Goal: Information Seeking & Learning: Learn about a topic

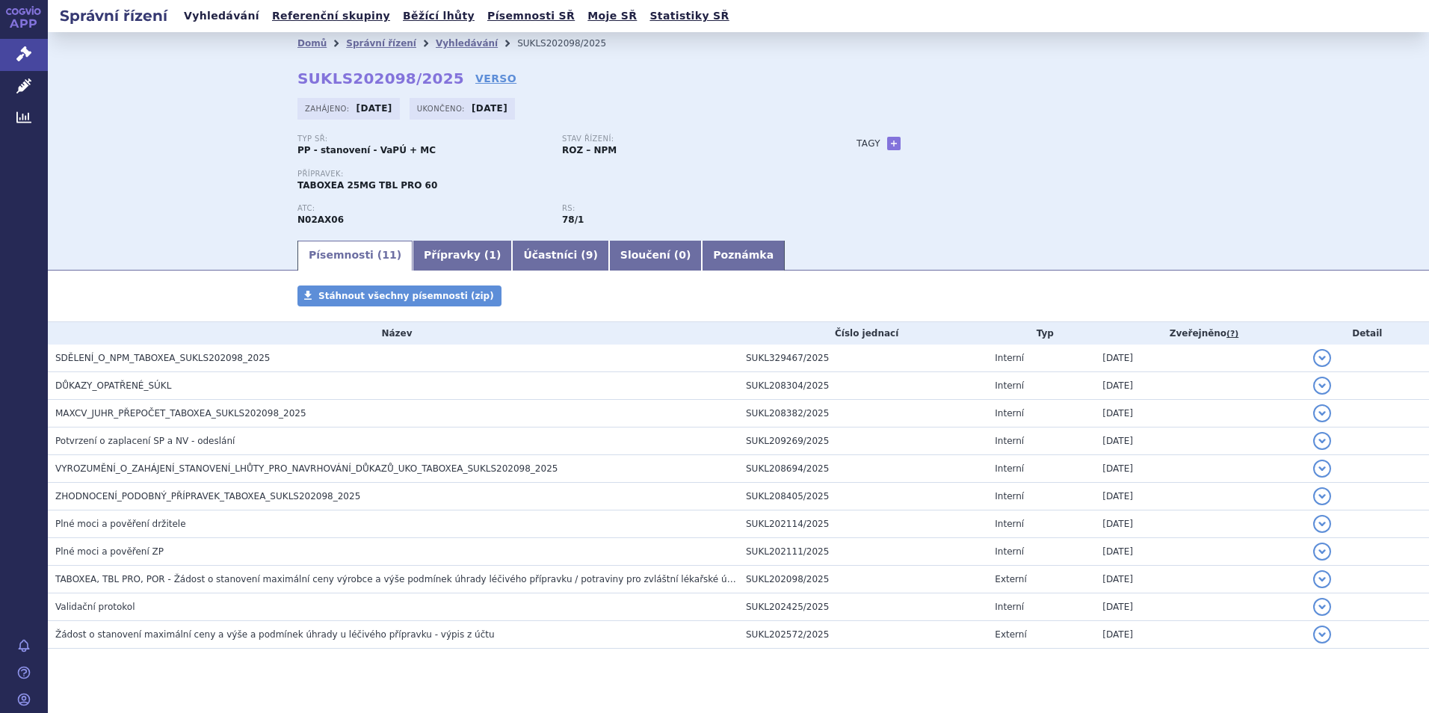
click at [201, 10] on link "Vyhledávání" at bounding box center [221, 16] width 84 height 20
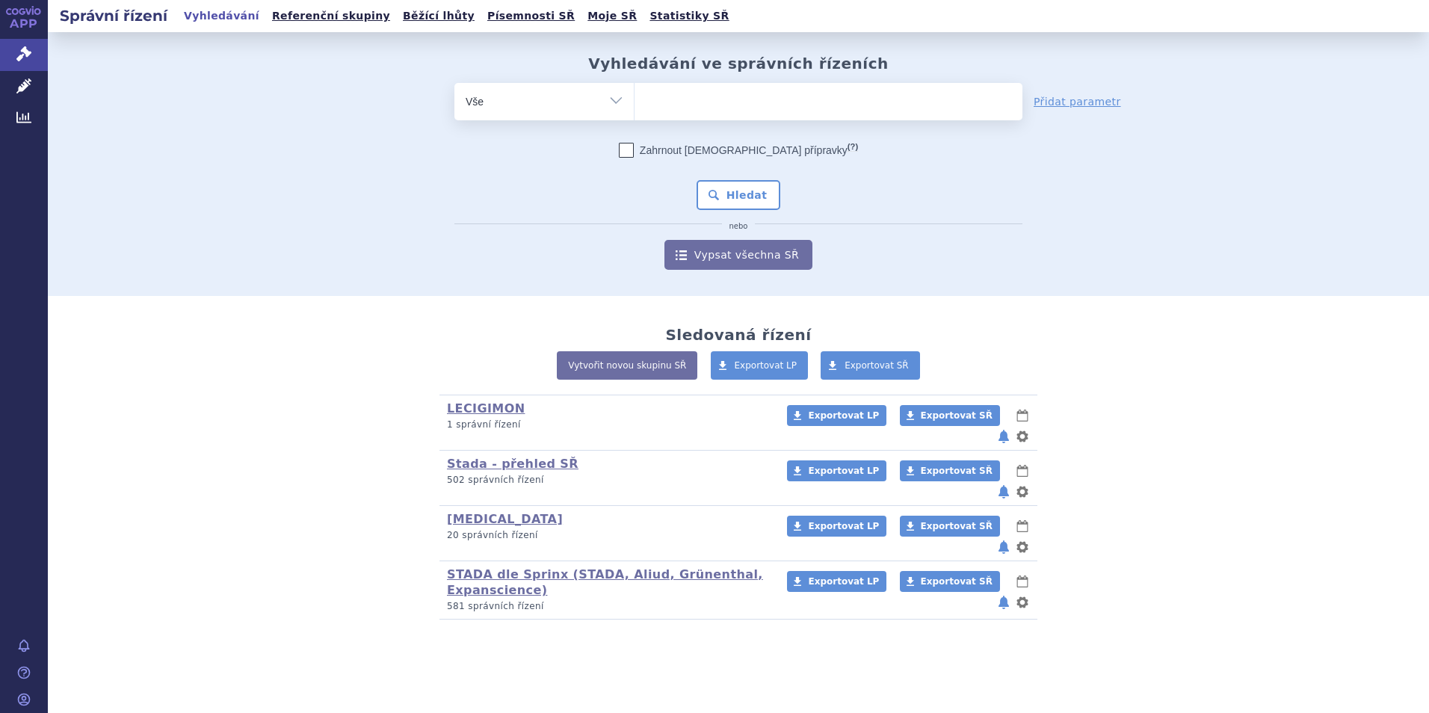
click at [680, 96] on ul at bounding box center [828, 98] width 388 height 31
click at [634, 96] on select at bounding box center [634, 100] width 1 height 37
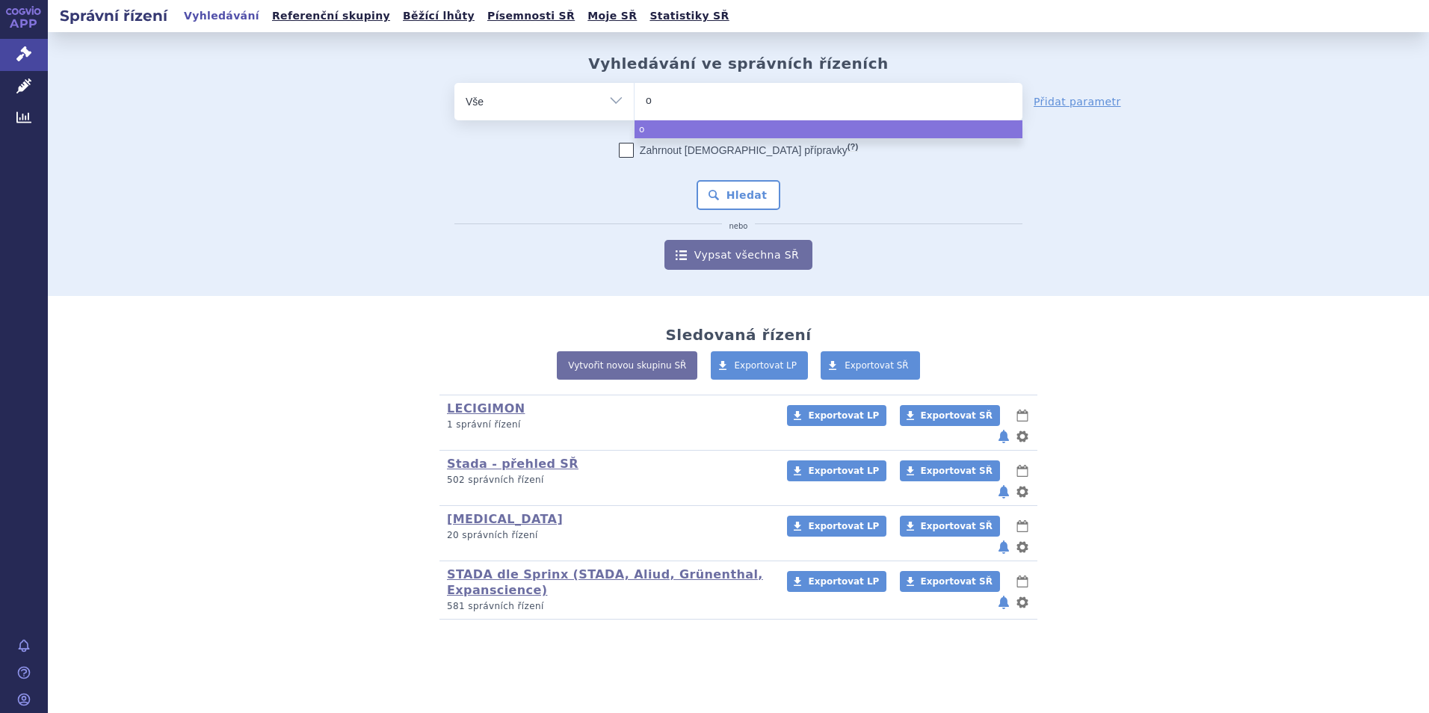
type input "ox"
type input "oxy"
type input "oxyk"
type input "oxykod"
type input "oxykodon"
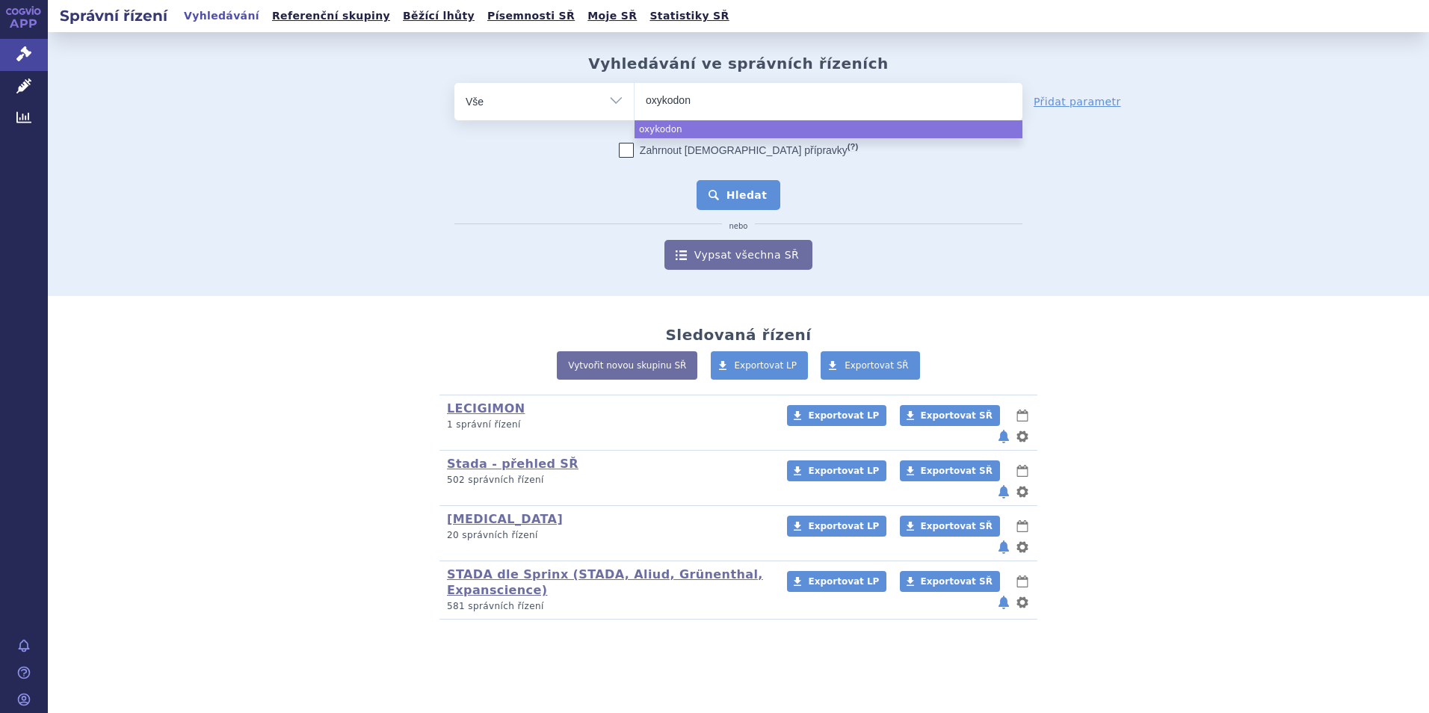
select select "oxykodon"
click at [749, 196] on button "Hledat" at bounding box center [738, 195] width 84 height 30
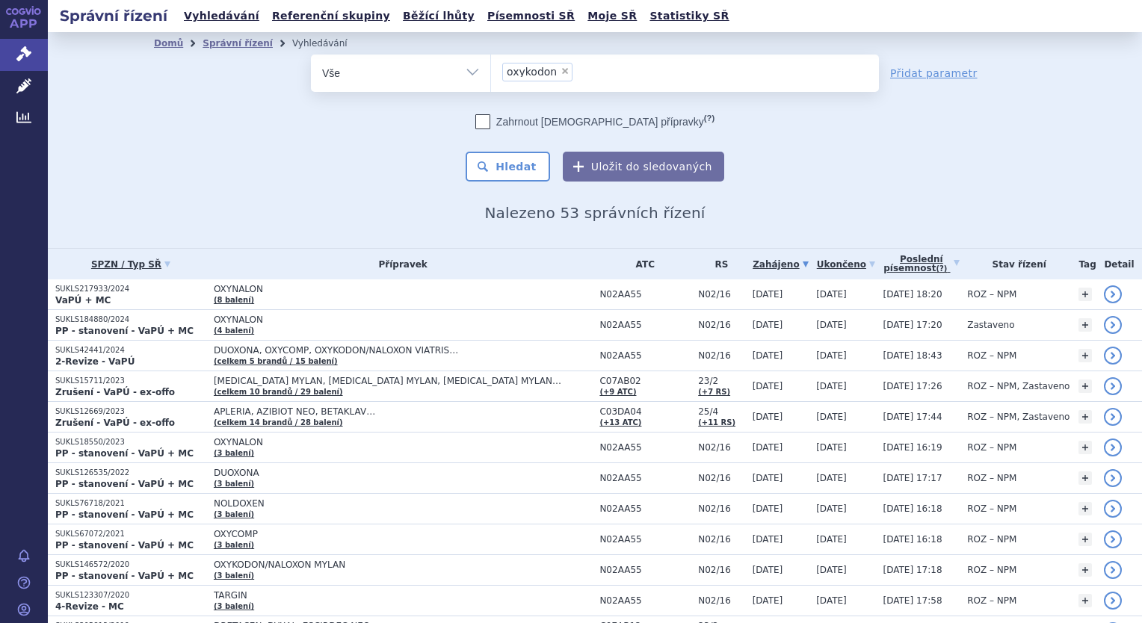
click at [560, 69] on span "×" at bounding box center [564, 71] width 9 height 9
click at [491, 69] on select "oxykodon" at bounding box center [490, 72] width 1 height 37
select select
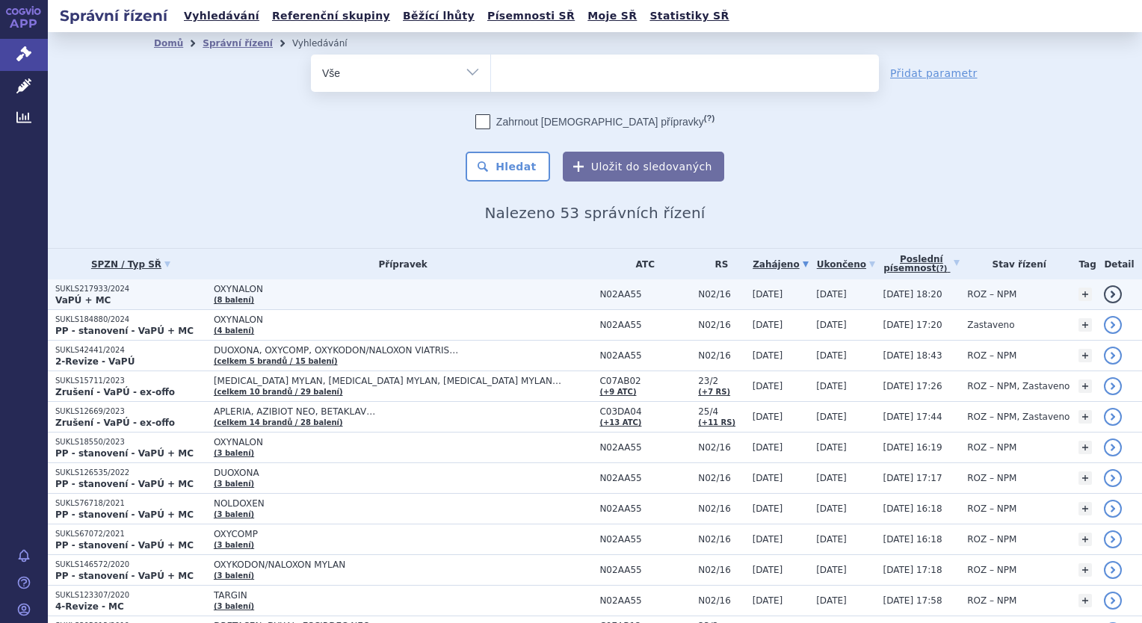
click at [220, 293] on span "OXYNALON (8 balení)" at bounding box center [403, 294] width 378 height 21
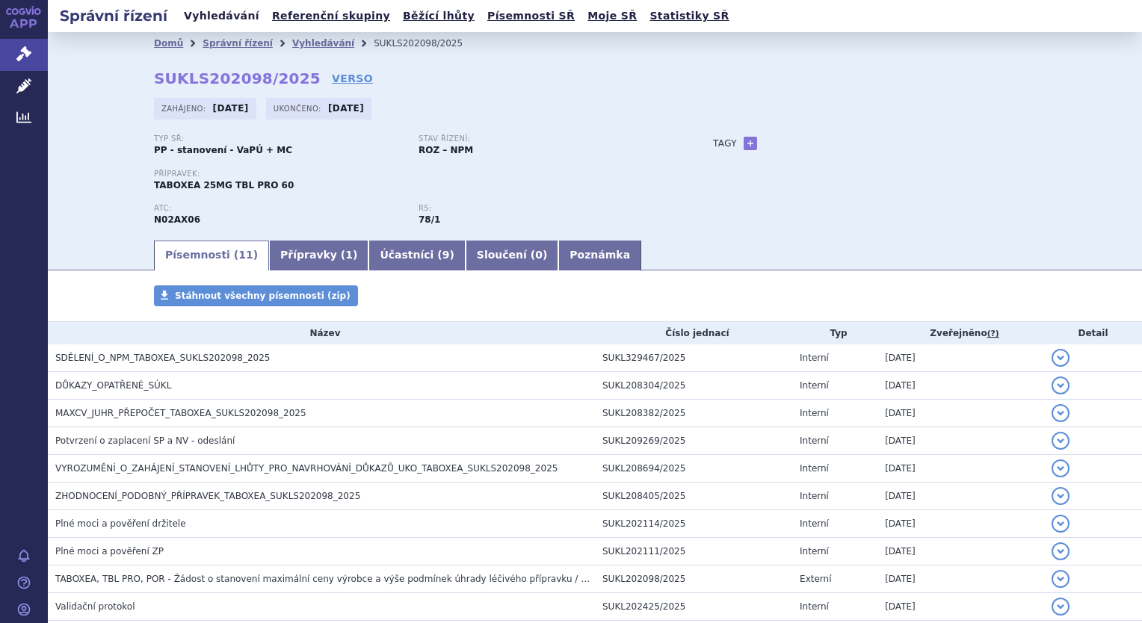
click at [211, 10] on link "Vyhledávání" at bounding box center [221, 16] width 84 height 20
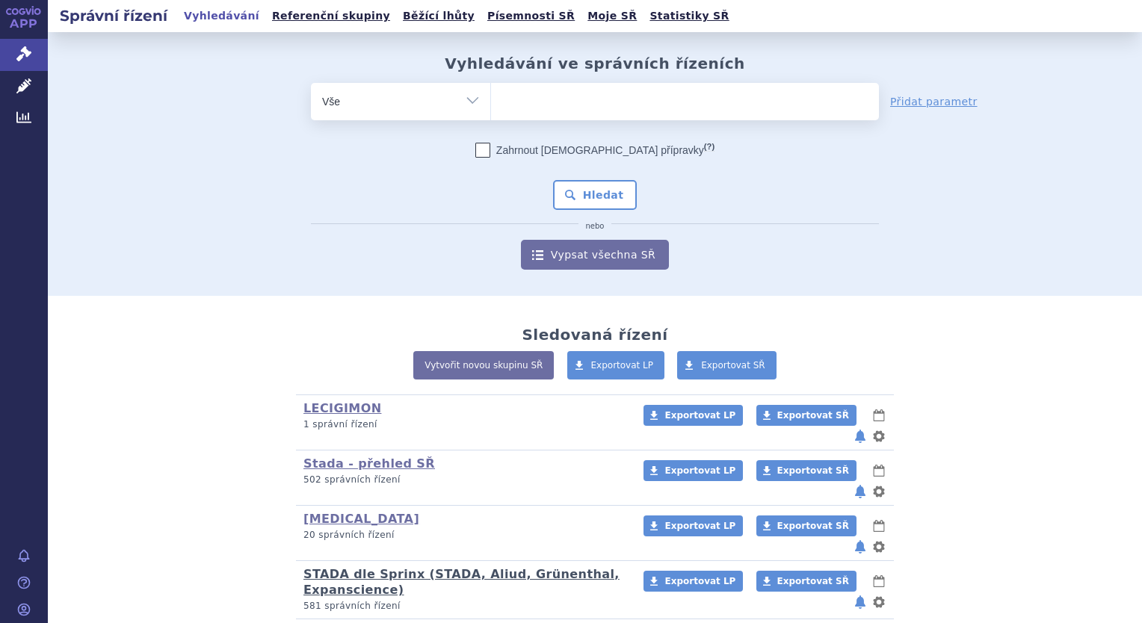
click at [361, 567] on link "STADA dle Sprinx (STADA, Aliud, Grünenthal, Expanscience)" at bounding box center [461, 582] width 316 height 30
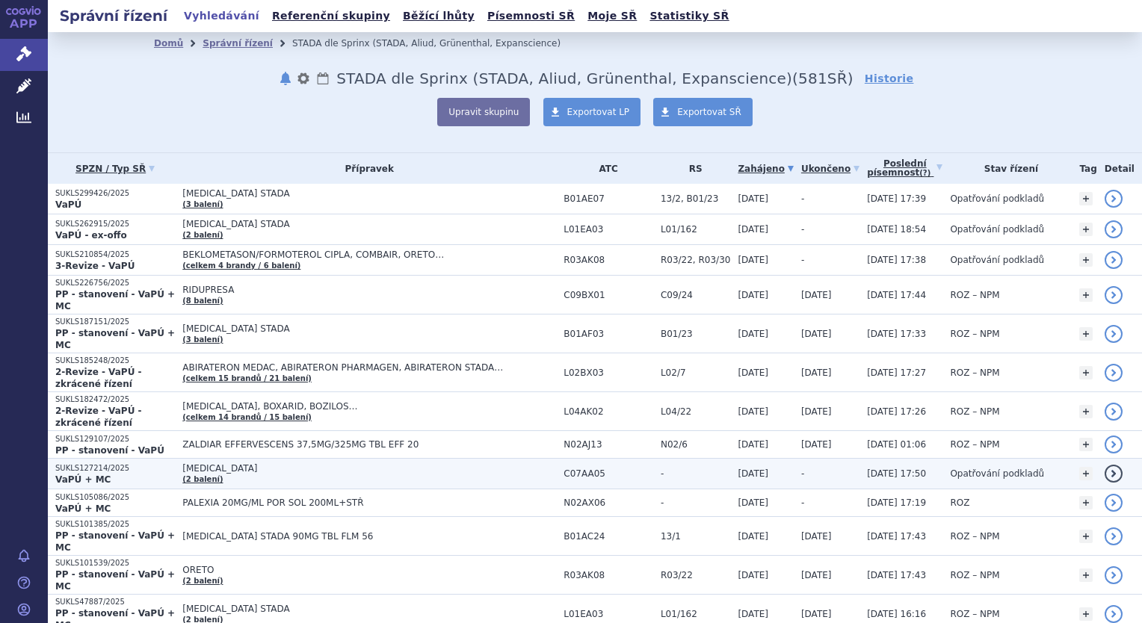
click at [82, 463] on p "SUKLS127214/2025" at bounding box center [115, 468] width 120 height 10
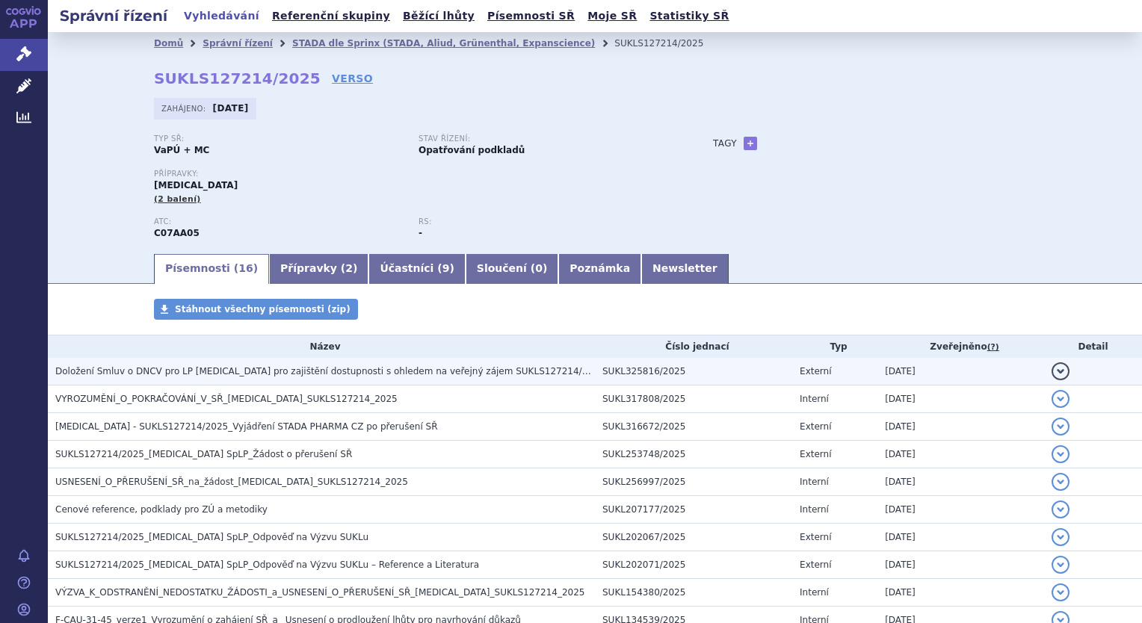
click at [225, 372] on span "Doložení Smluv o DNCV pro LP Propranolol pro zajištění dostupnosti s ohledem na…" at bounding box center [329, 371] width 549 height 10
